Goal: Obtain resource: Obtain resource

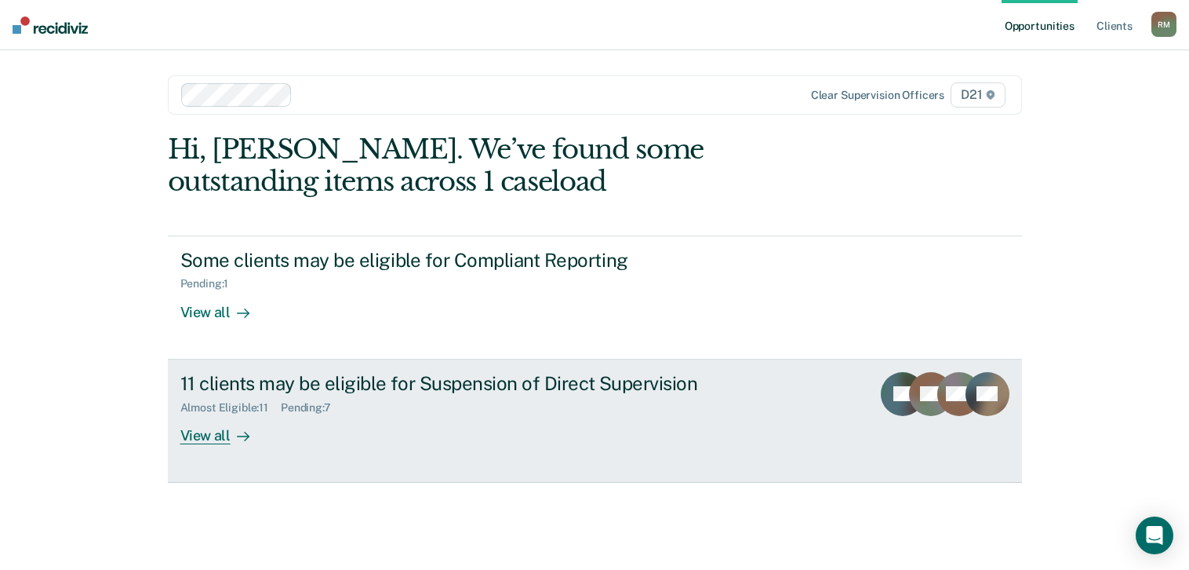
click at [539, 389] on div "11 clients may be eligible for Suspension of Direct Supervision" at bounding box center [455, 383] width 551 height 23
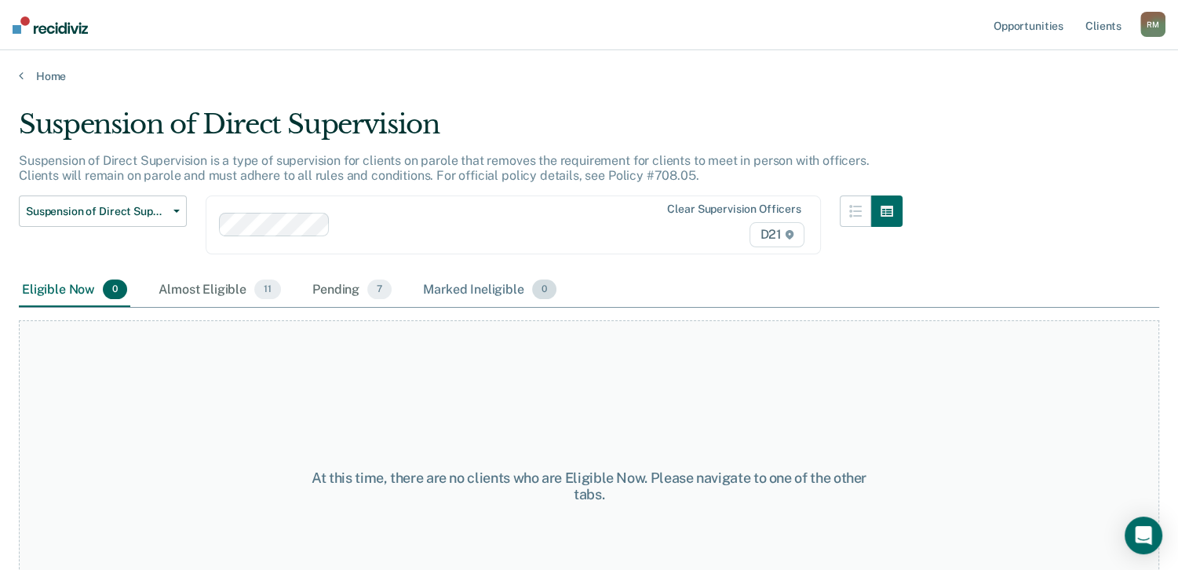
click at [480, 285] on div "Marked Ineligible 0" at bounding box center [490, 290] width 140 height 35
click at [370, 292] on span "7" at bounding box center [379, 289] width 24 height 20
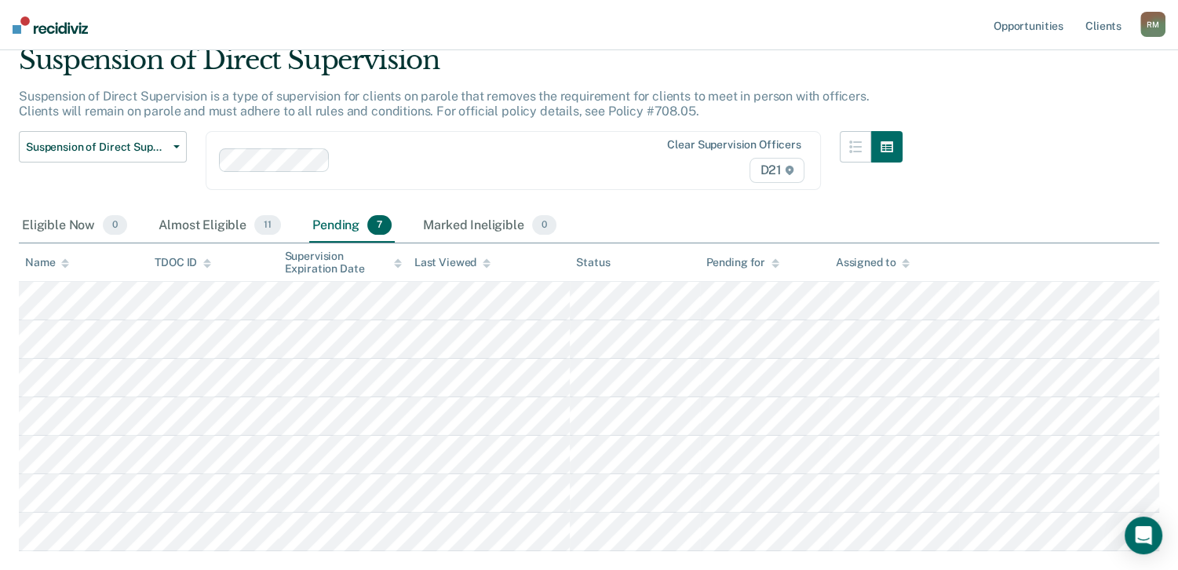
scroll to position [157, 0]
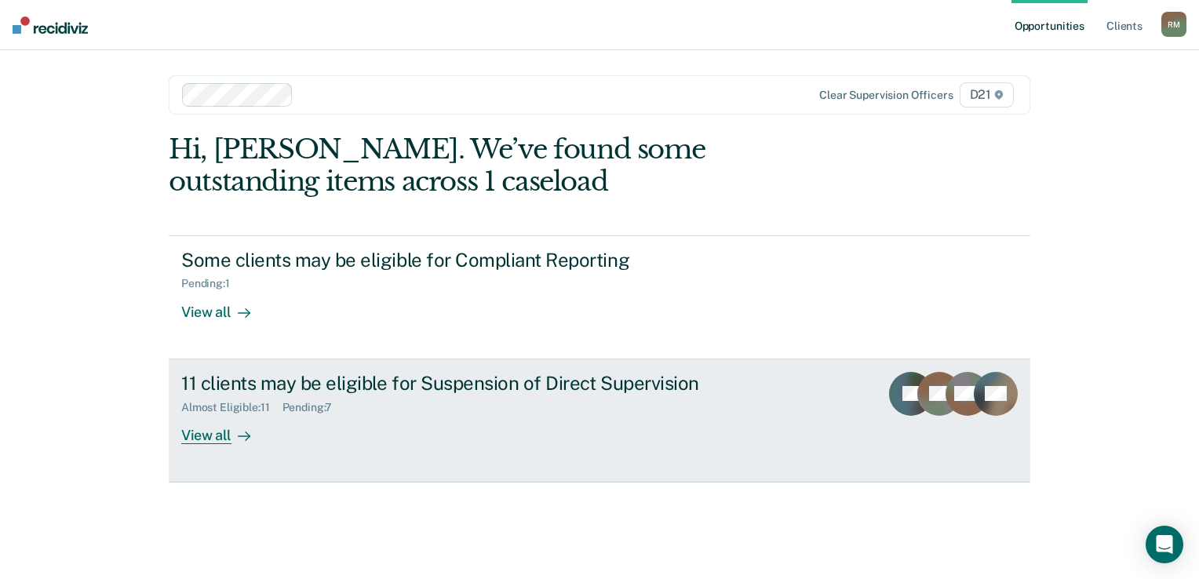
click at [353, 391] on div "11 clients may be eligible for Suspension of Direct Supervision" at bounding box center [456, 383] width 551 height 23
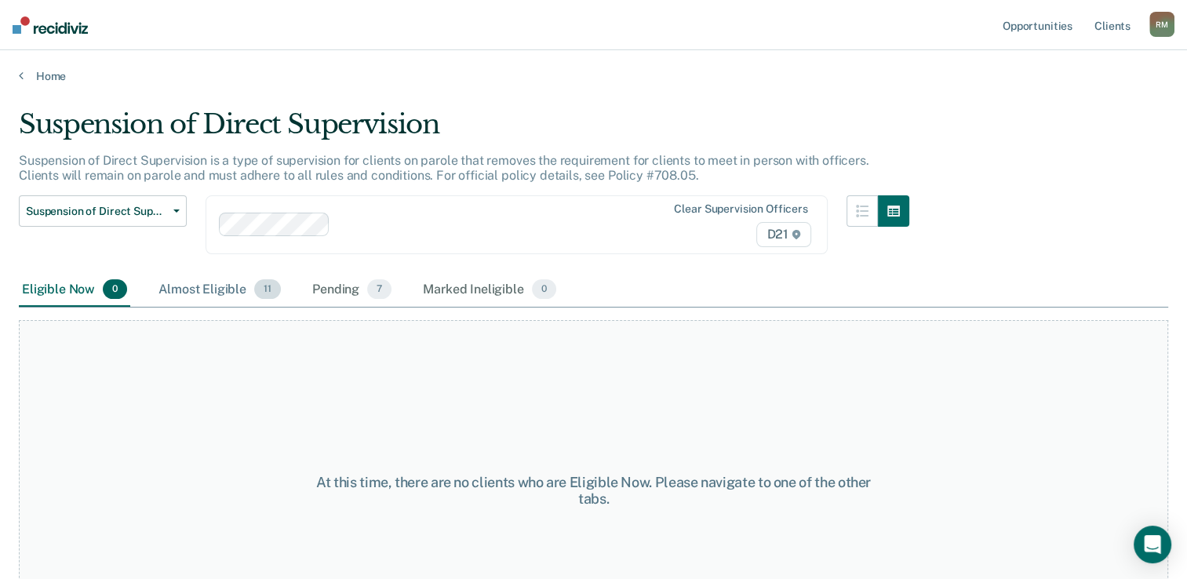
click at [201, 295] on div "Almost Eligible 11" at bounding box center [219, 290] width 129 height 35
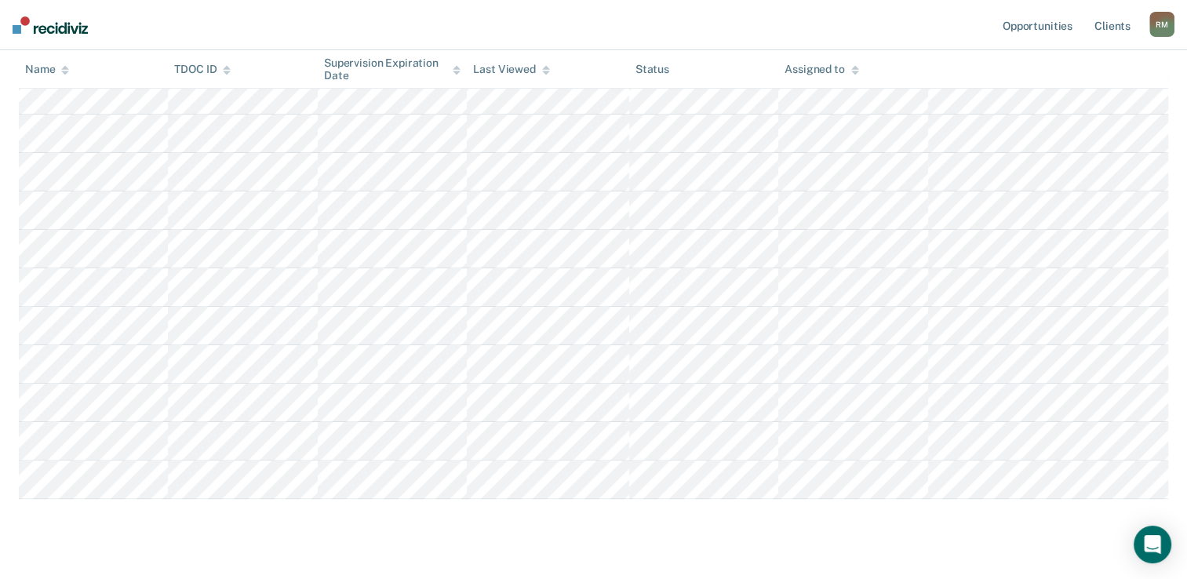
scroll to position [235, 0]
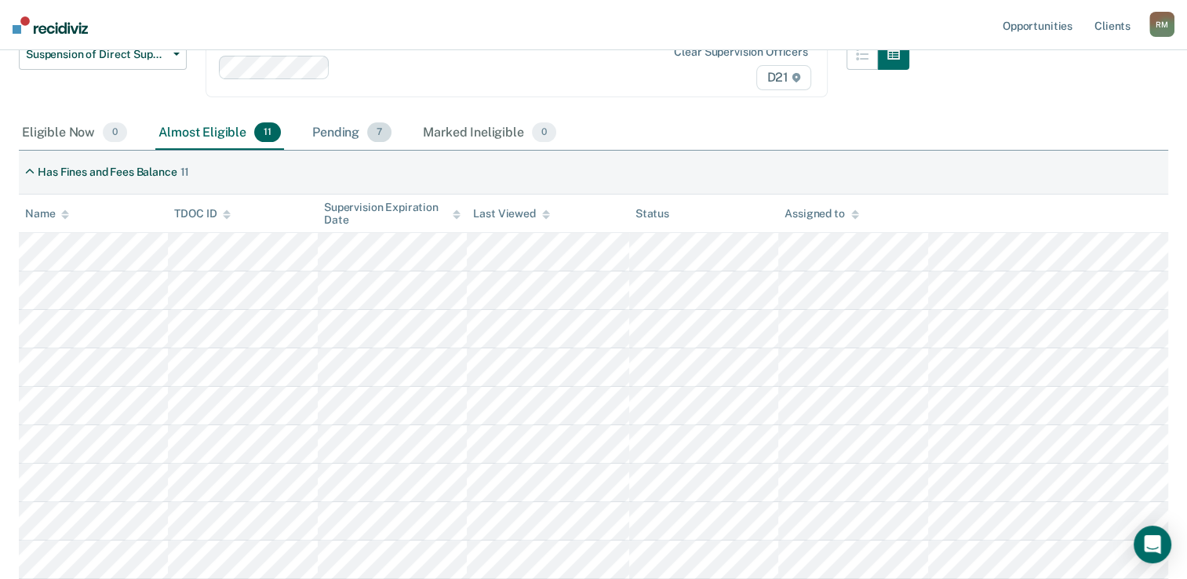
click at [346, 133] on div "Pending 7" at bounding box center [352, 133] width 86 height 35
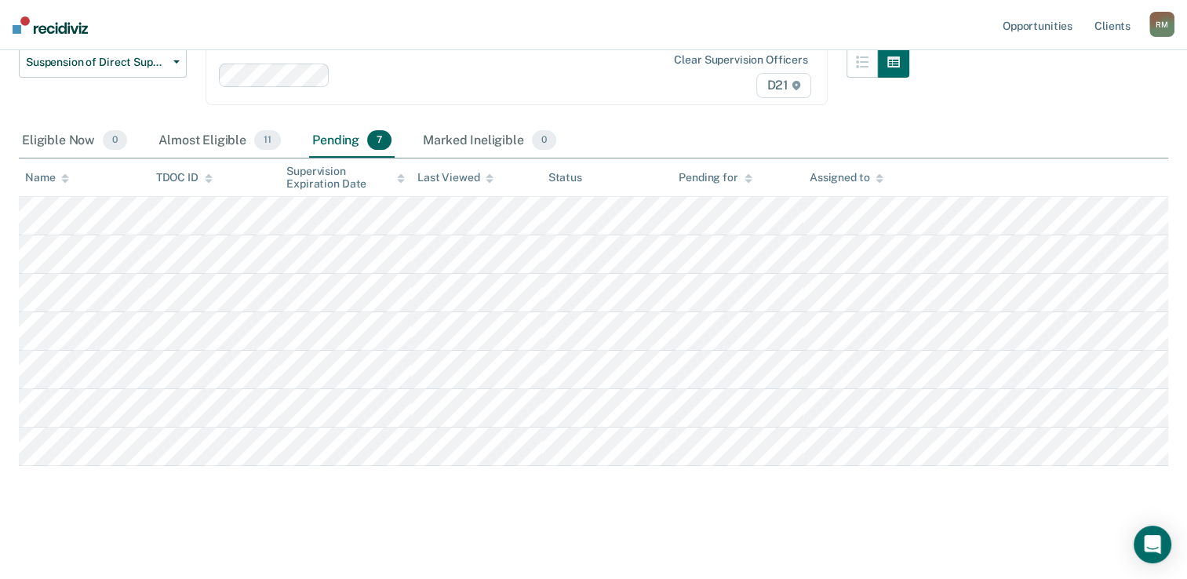
scroll to position [147, 0]
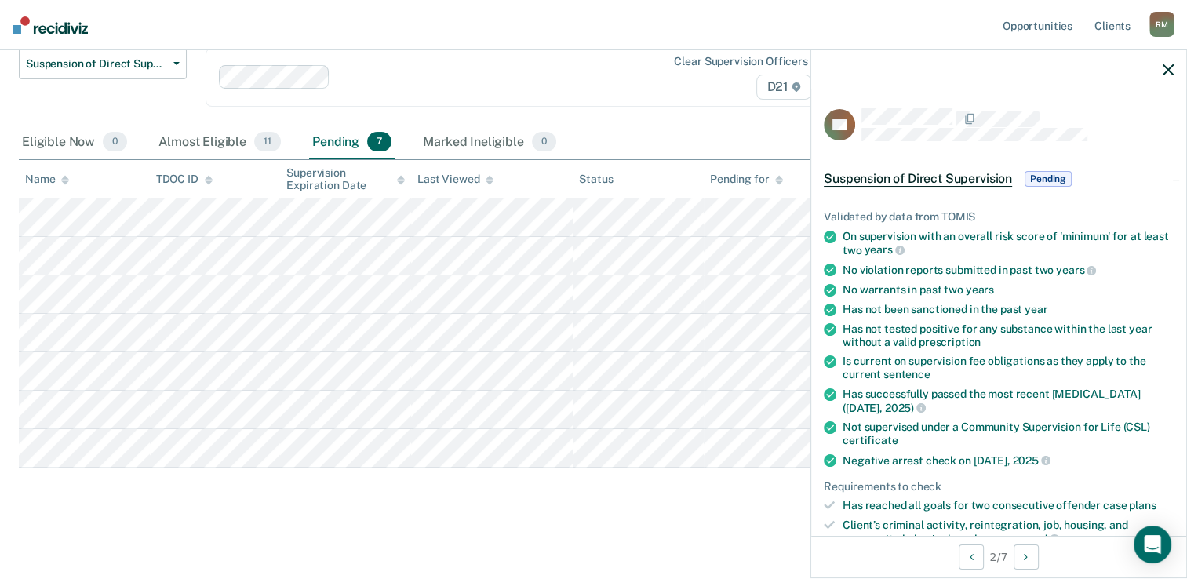
click at [982, 139] on div "AB" at bounding box center [999, 124] width 350 height 33
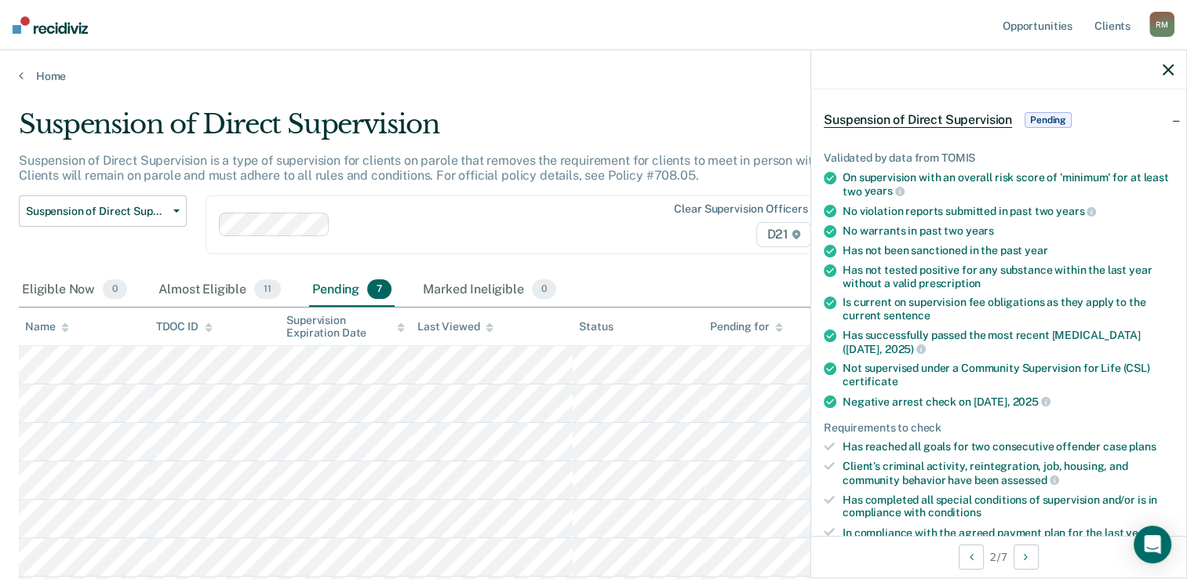
scroll to position [235, 0]
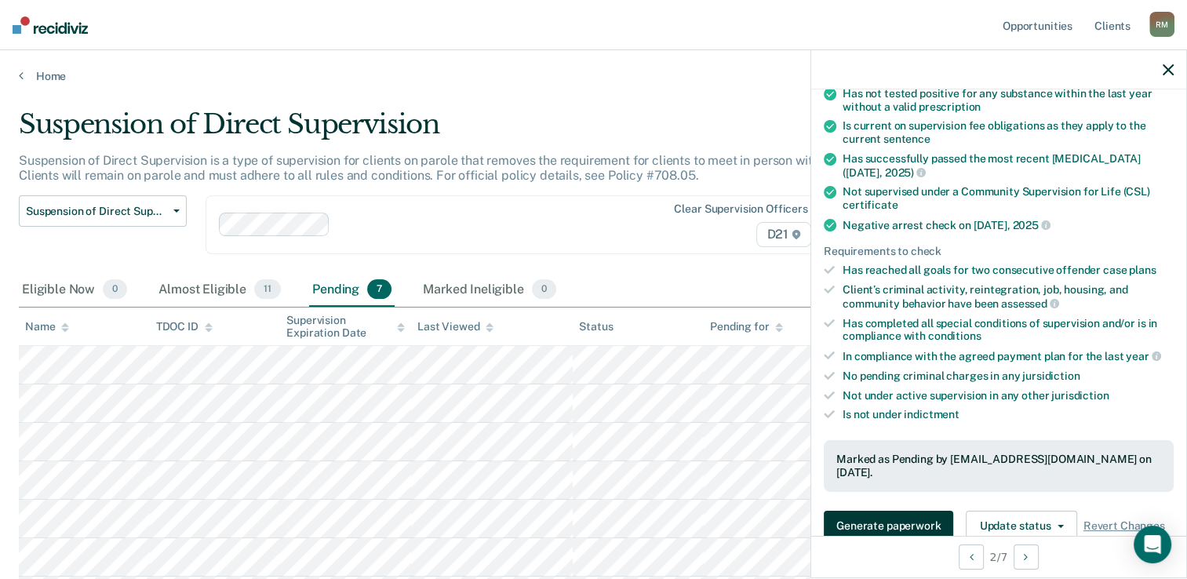
click at [895, 523] on button "Generate paperwork" at bounding box center [888, 526] width 129 height 31
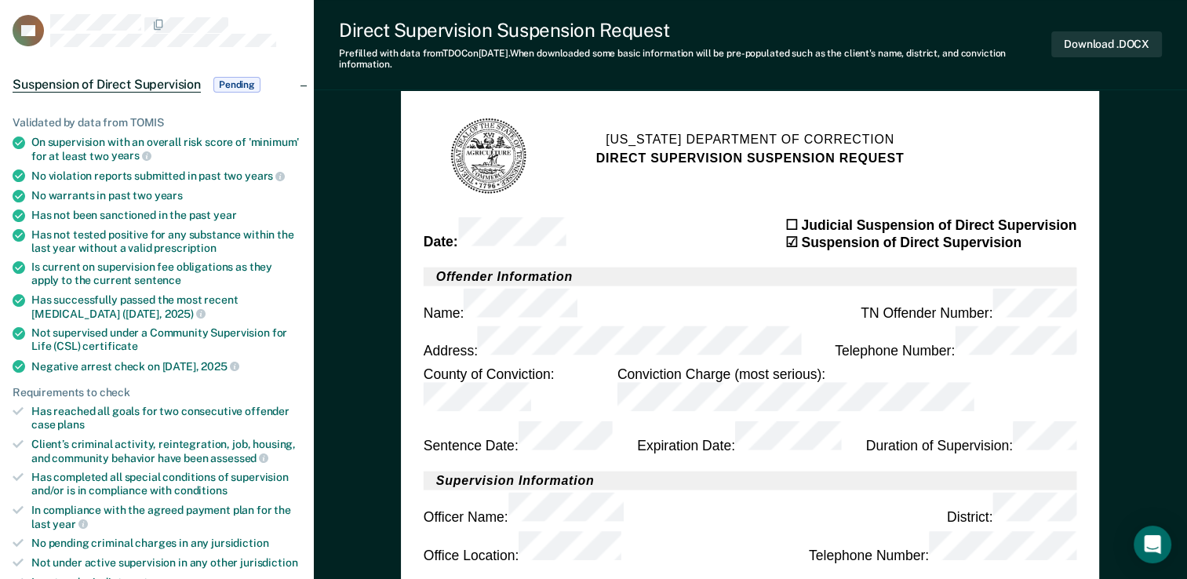
scroll to position [78, 0]
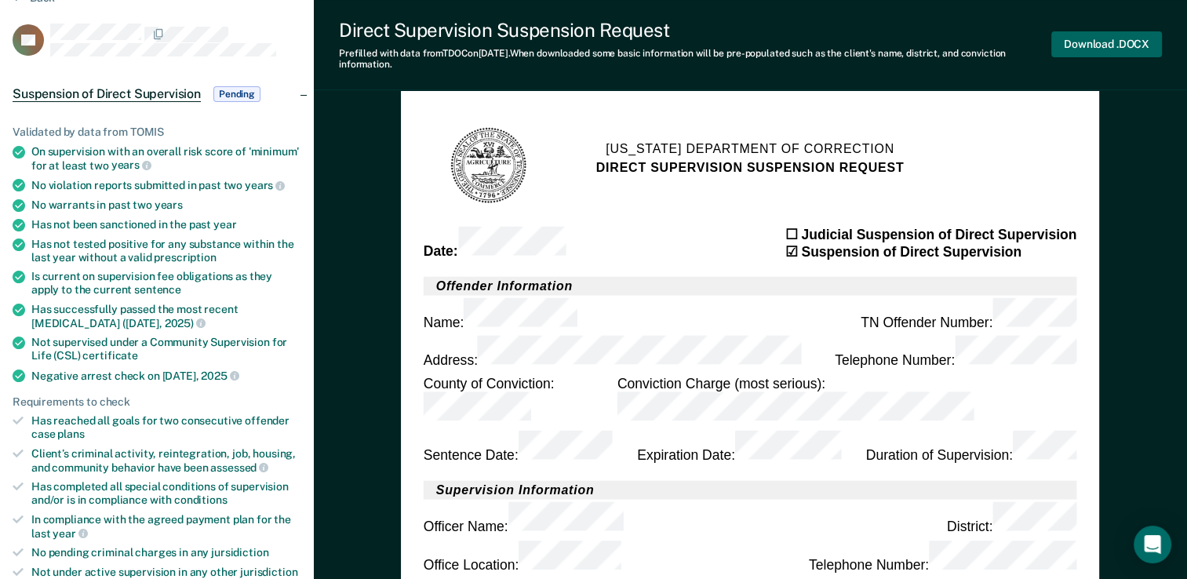
click at [1091, 52] on button "Download .DOCX" at bounding box center [1106, 44] width 111 height 26
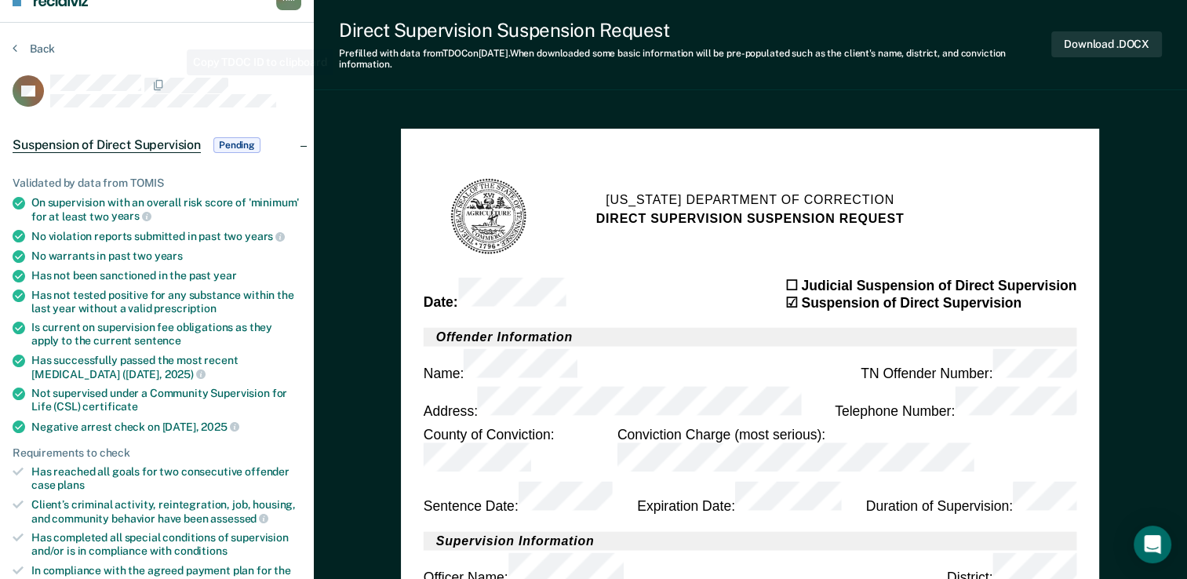
scroll to position [0, 0]
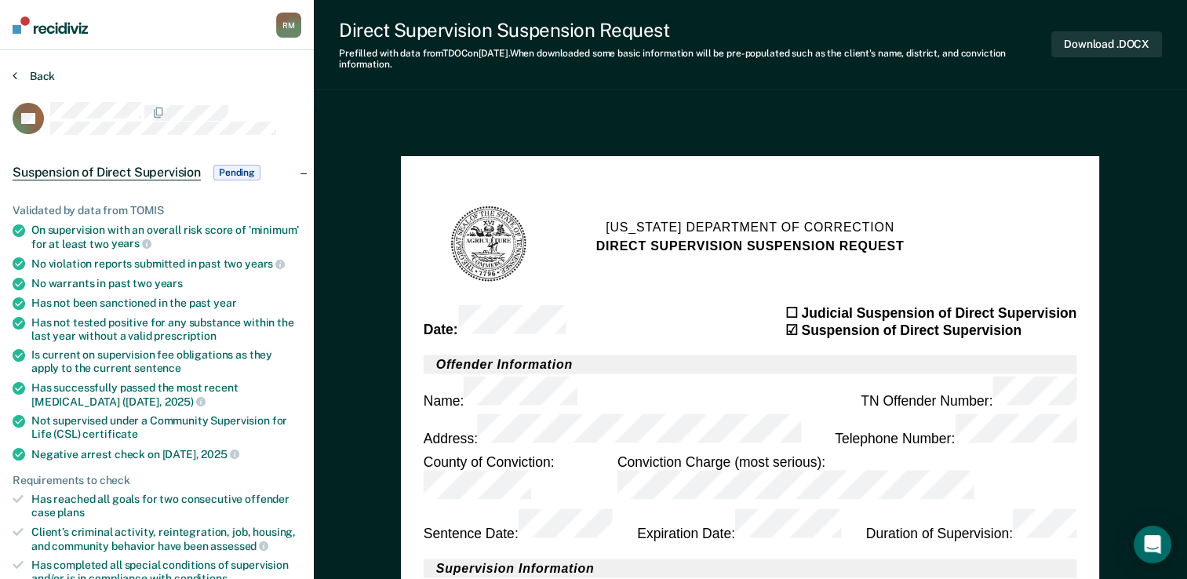
click at [38, 78] on button "Back" at bounding box center [34, 76] width 42 height 14
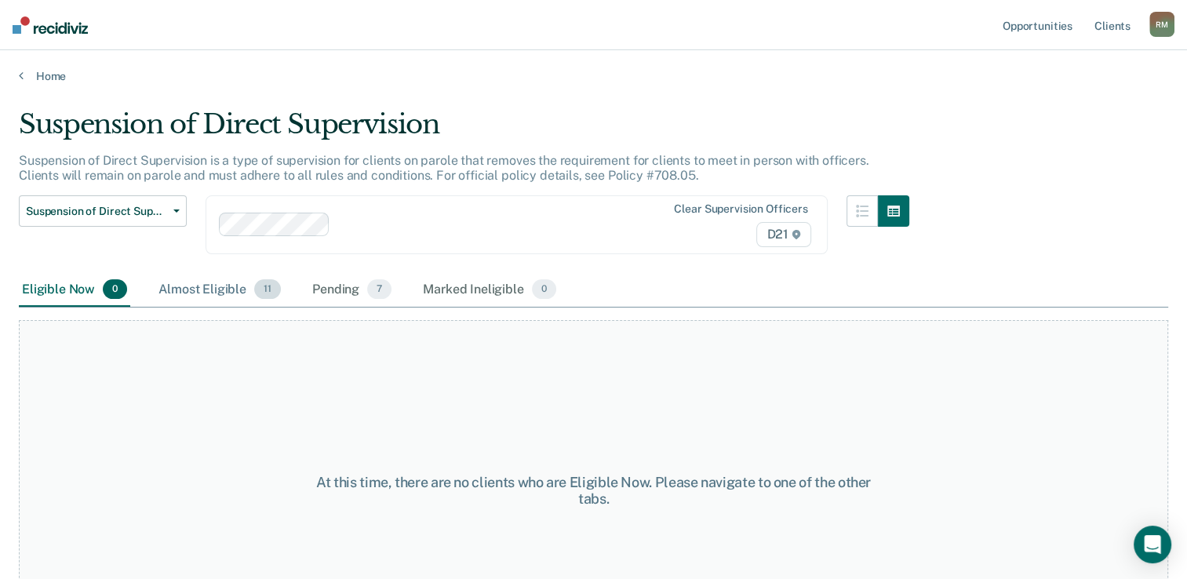
click at [208, 293] on div "Almost Eligible 11" at bounding box center [219, 290] width 129 height 35
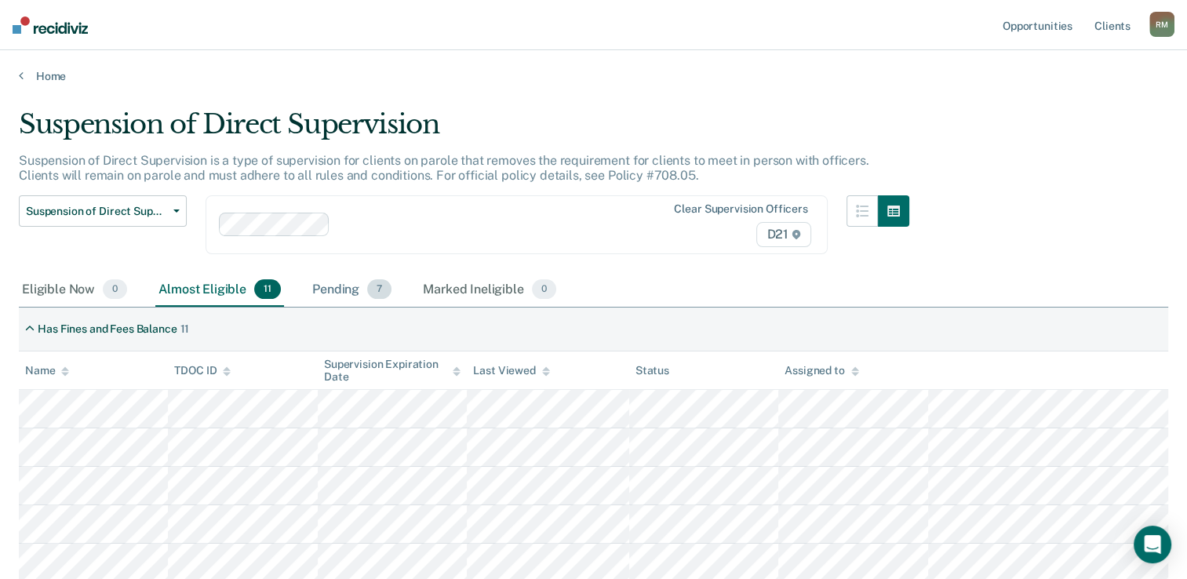
click at [337, 305] on div "Pending 7" at bounding box center [352, 290] width 86 height 35
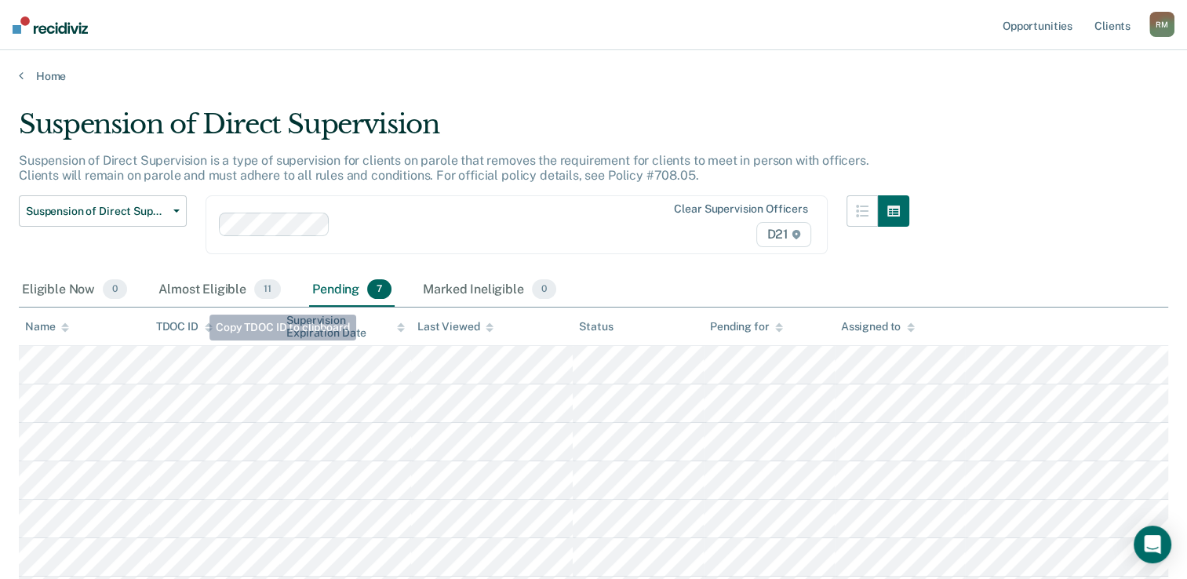
scroll to position [147, 0]
